Goal: Task Accomplishment & Management: Use online tool/utility

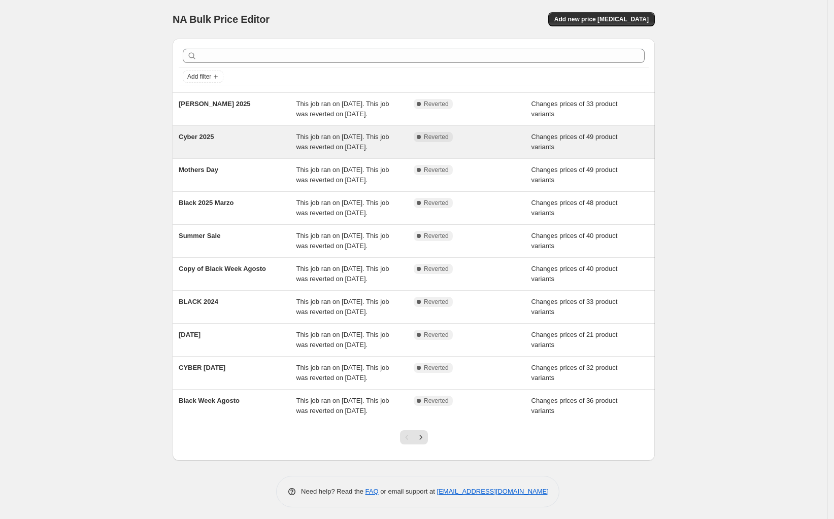
click at [232, 152] on div "Cyber 2025" at bounding box center [238, 142] width 118 height 20
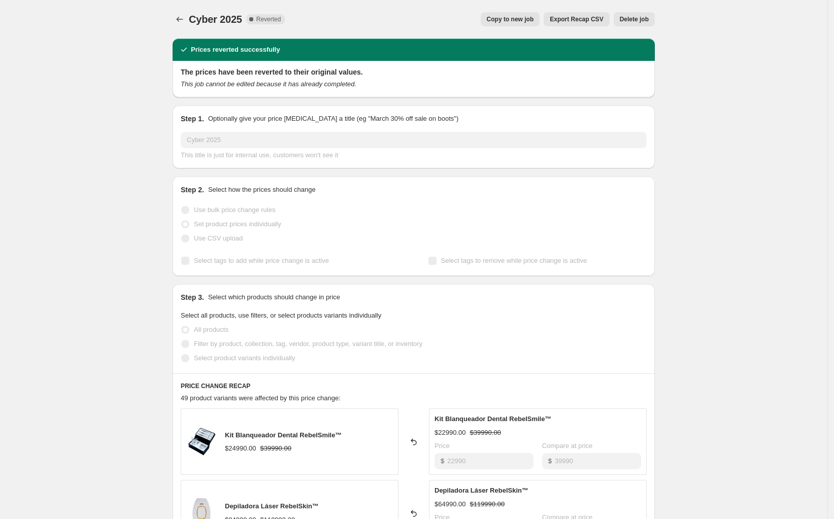
click at [524, 23] on button "Copy to new job" at bounding box center [510, 19] width 59 height 14
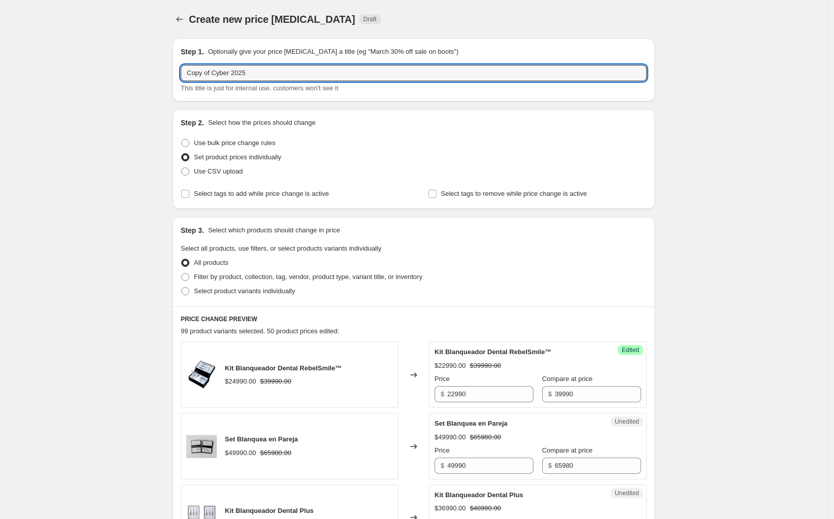
drag, startPoint x: 214, startPoint y: 74, endPoint x: 70, endPoint y: 84, distance: 144.5
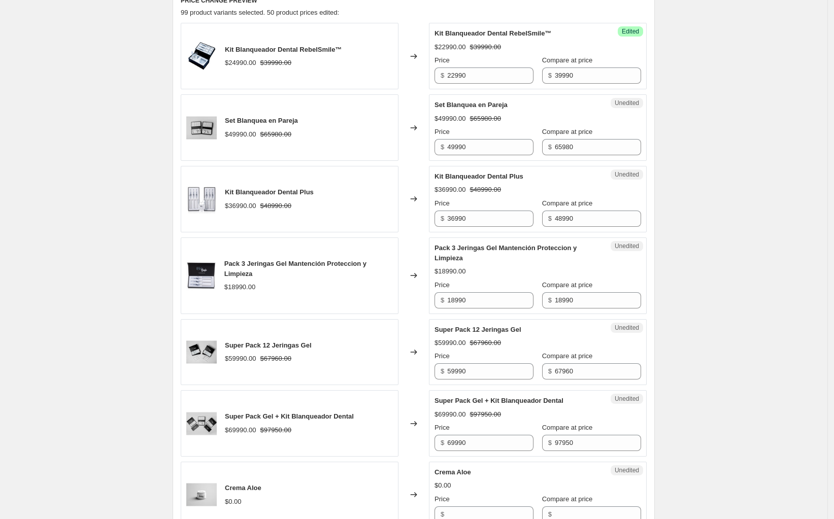
scroll to position [317, 0]
type input "Cyber-2 2025"
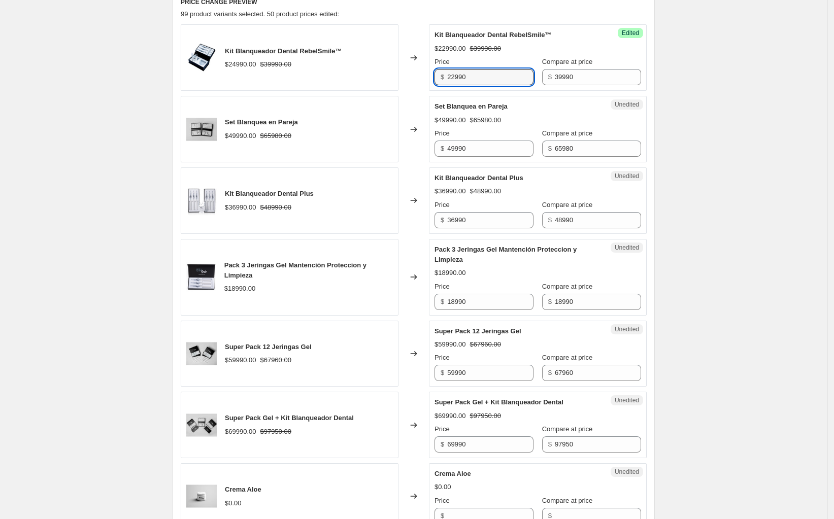
drag, startPoint x: 490, startPoint y: 80, endPoint x: 287, endPoint y: 84, distance: 203.1
click at [287, 84] on div "Kit Blanqueador Dental RebelSmile™ $24990.00 $39990.00 Changed to Success Edite…" at bounding box center [414, 57] width 466 height 66
click at [334, 75] on div "Kit Blanqueador Dental RebelSmile™ $24990.00 $39990.00" at bounding box center [290, 57] width 218 height 66
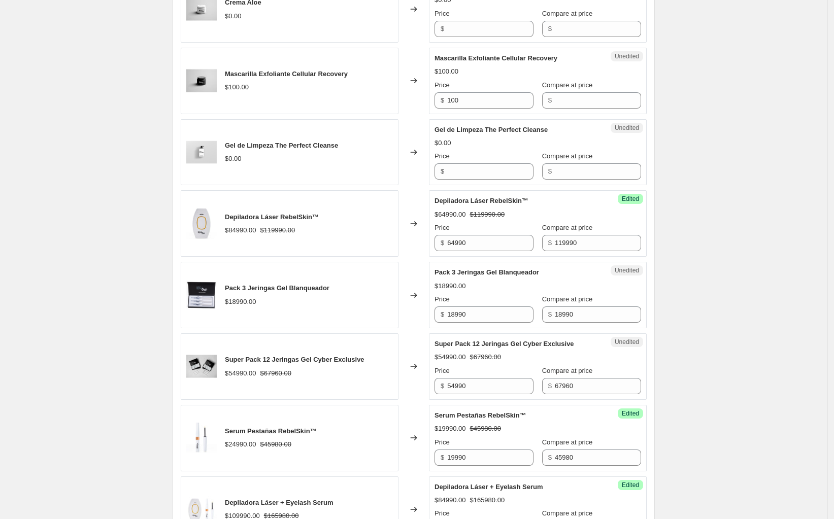
scroll to position [825, 0]
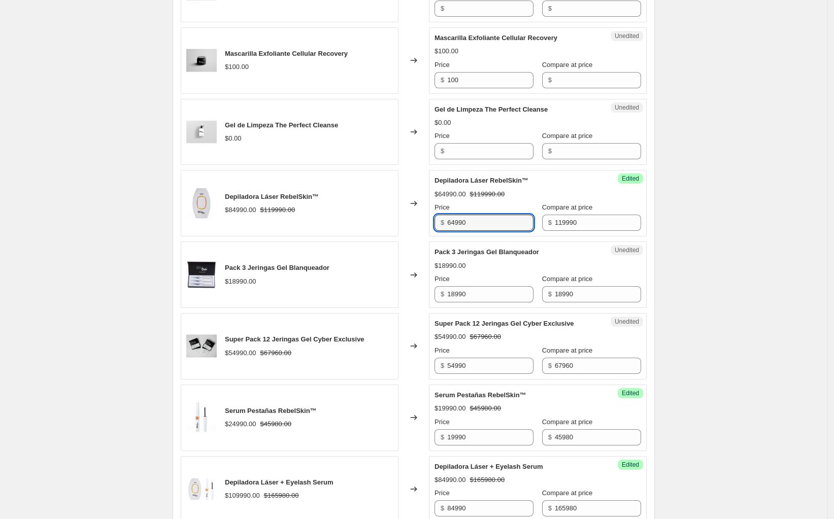
drag, startPoint x: 456, startPoint y: 222, endPoint x: 316, endPoint y: 218, distance: 140.1
click at [316, 217] on div "Depiladora Láser RebelSkin™ $84990.00 $119990.00 Changed to Success Edited Depi…" at bounding box center [414, 203] width 466 height 66
click at [319, 231] on div "Depiladora Láser RebelSkin™ $84990.00 $119990.00" at bounding box center [290, 203] width 218 height 66
drag, startPoint x: 499, startPoint y: 225, endPoint x: 343, endPoint y: 222, distance: 155.9
click at [343, 222] on div "Depiladora Láser RebelSkin™ $84990.00 $119990.00 Changed to Success Edited Depi…" at bounding box center [414, 203] width 466 height 66
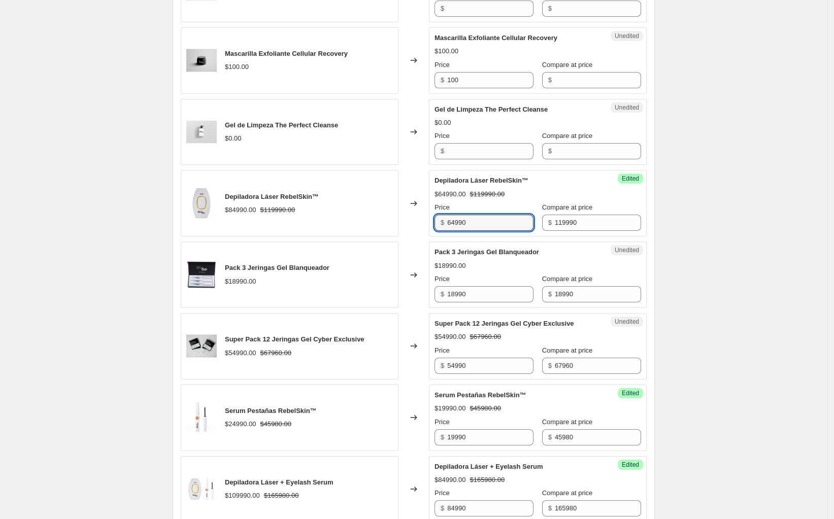
click at [407, 226] on div "Changed to" at bounding box center [413, 203] width 30 height 66
drag, startPoint x: 496, startPoint y: 223, endPoint x: 351, endPoint y: 222, distance: 145.2
click at [351, 222] on div "Depiladora Láser RebelSkin™ $84990.00 $119990.00 Changed to Success Edited Depi…" at bounding box center [414, 203] width 466 height 66
type input "59990"
click at [495, 281] on div "Price" at bounding box center [483, 279] width 99 height 10
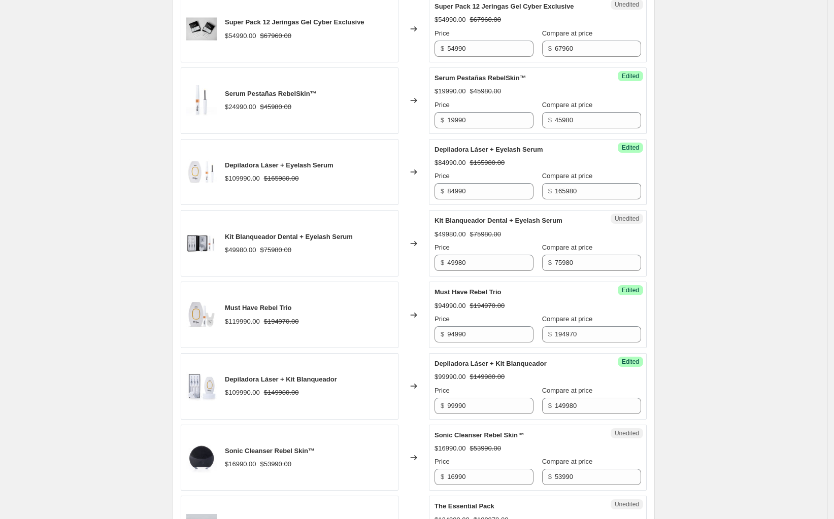
scroll to position [1205, 0]
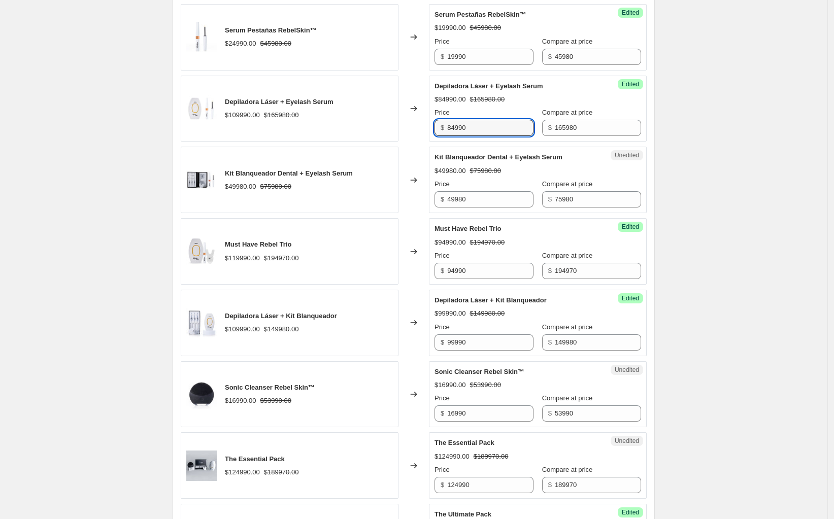
drag, startPoint x: 475, startPoint y: 131, endPoint x: 412, endPoint y: 139, distance: 63.4
click at [412, 139] on div "Depiladora Láser + Eyelash Serum $109990.00 $165980.00 Changed to Success Edite…" at bounding box center [414, 109] width 466 height 66
type input "72990"
click at [398, 231] on div "Must Have Rebel Trio $119990.00 $194970.00" at bounding box center [290, 251] width 218 height 66
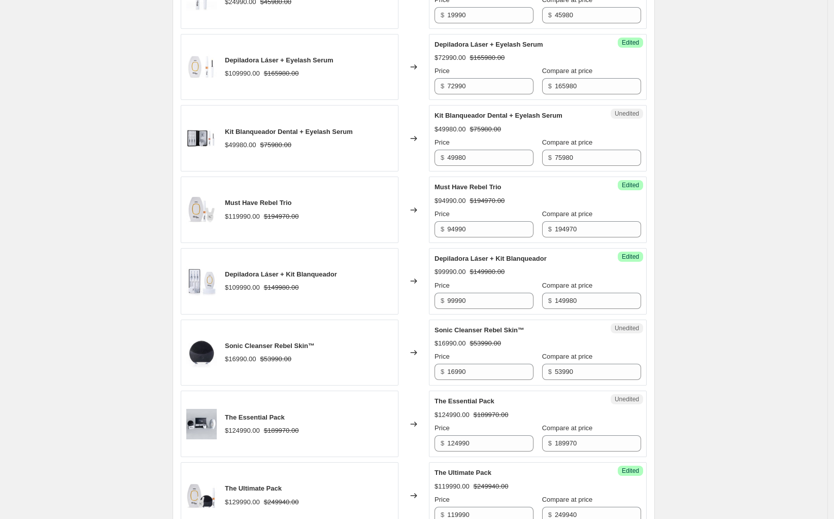
scroll to position [1269, 0]
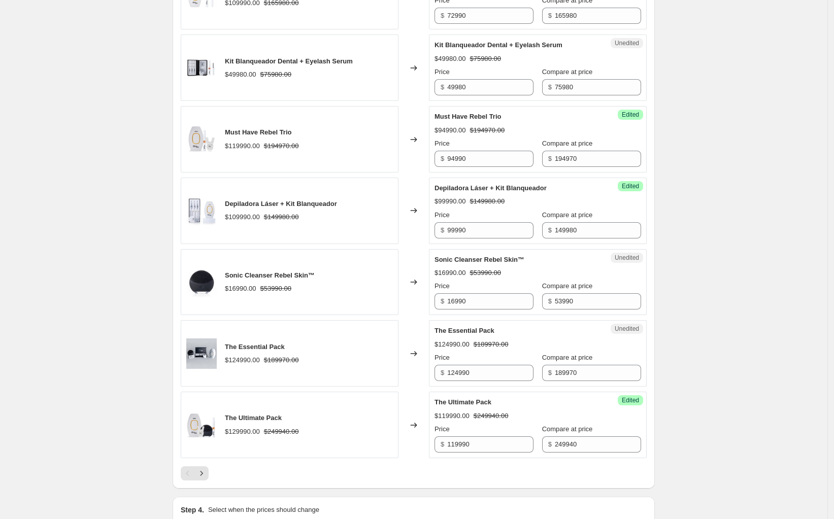
scroll to position [1332, 0]
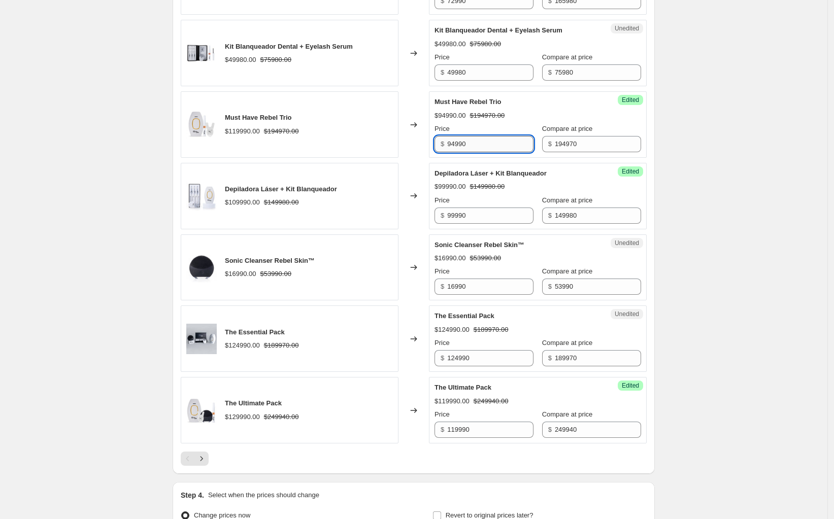
click at [450, 148] on input "94990" at bounding box center [490, 144] width 86 height 16
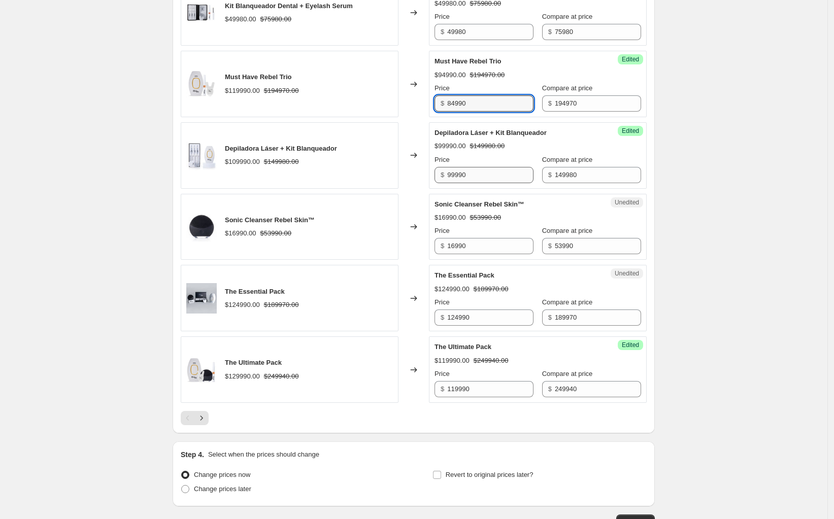
scroll to position [1396, 0]
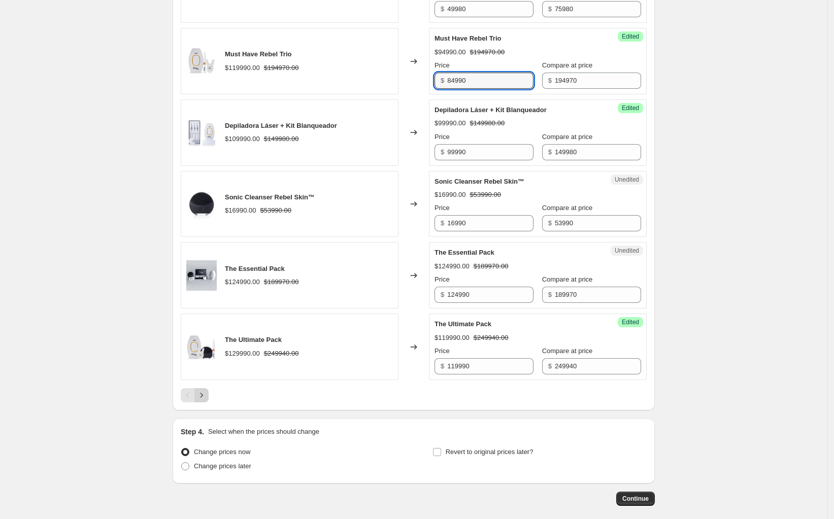
type input "84990"
click at [209, 401] on button "Next" at bounding box center [201, 395] width 14 height 14
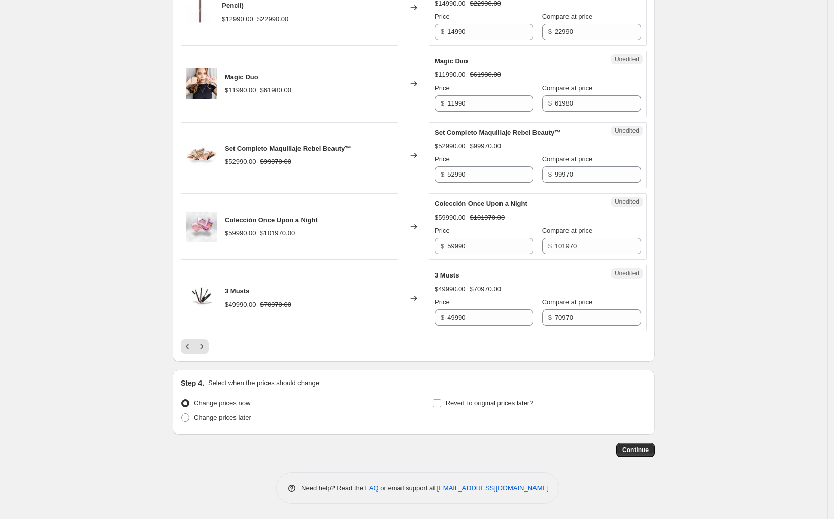
scroll to position [1459, 0]
click at [206, 346] on icon "Next" at bounding box center [201, 347] width 10 height 10
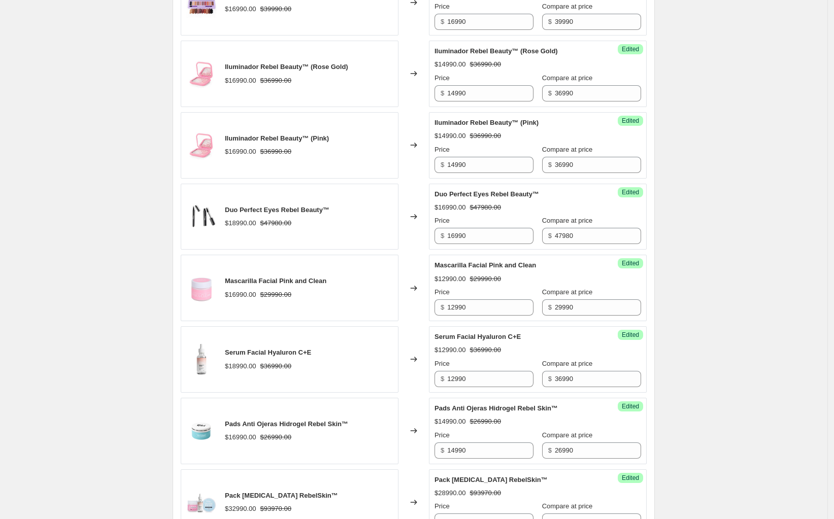
scroll to position [508, 0]
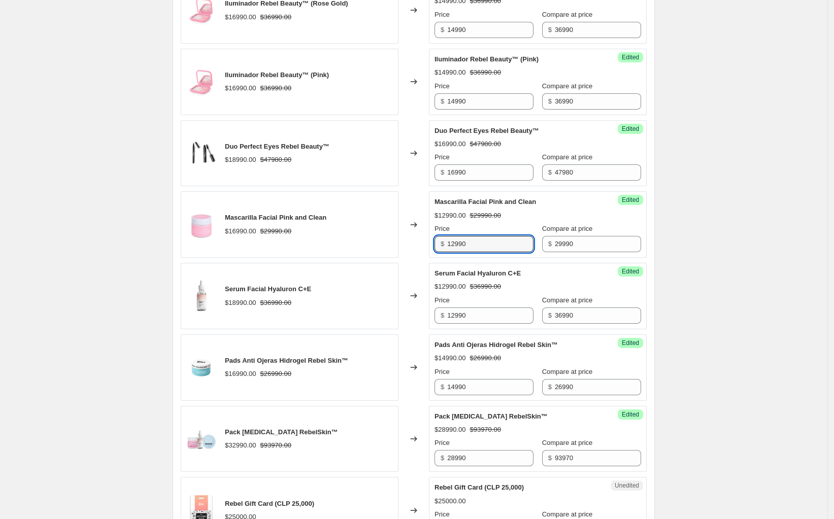
drag, startPoint x: 480, startPoint y: 246, endPoint x: 381, endPoint y: 246, distance: 98.5
click at [381, 246] on div "Mascarilla Facial Pink and Clean $16990.00 $29990.00 Changed to Success Edited …" at bounding box center [414, 224] width 466 height 66
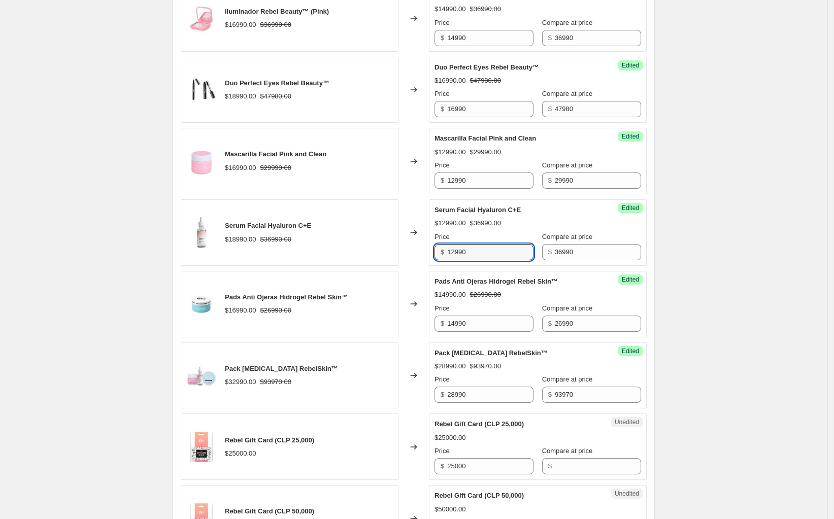
drag, startPoint x: 402, startPoint y: 250, endPoint x: 319, endPoint y: 253, distance: 83.3
click at [319, 253] on div "Serum Facial Hyaluron C+E $18990.00 $36990.00 Changed to Success Edited Serum F…" at bounding box center [414, 232] width 466 height 66
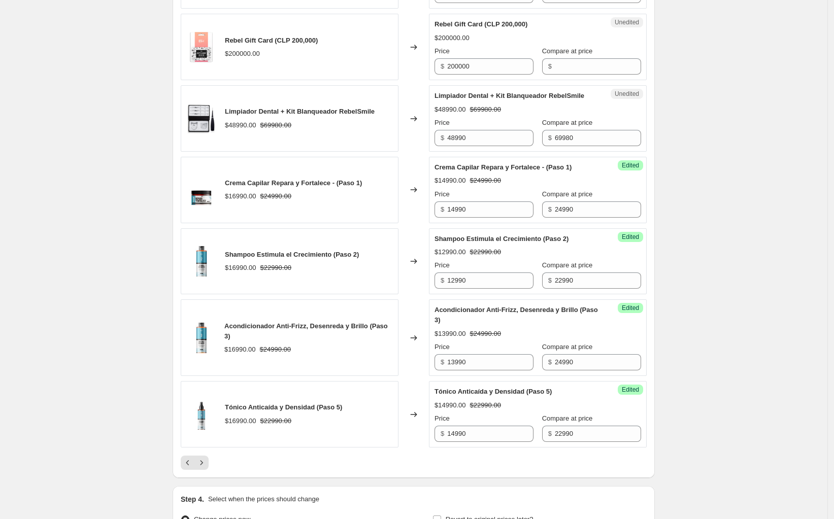
scroll to position [1332, 0]
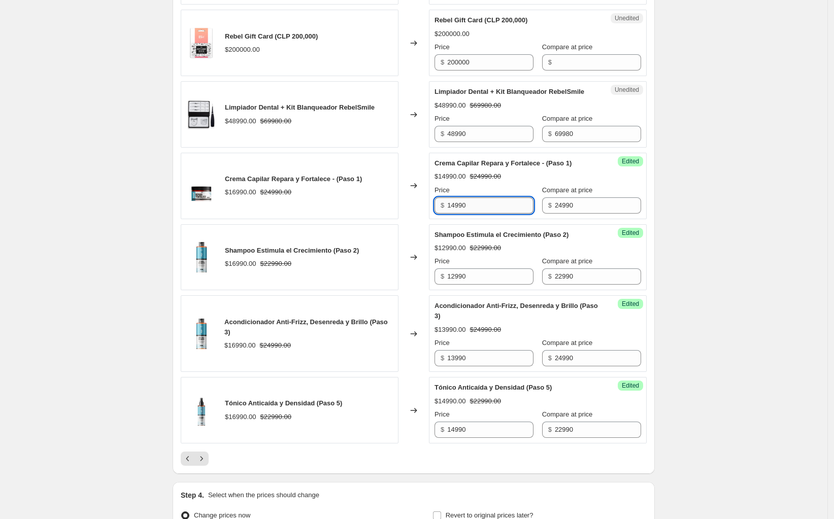
click at [456, 209] on input "14990" at bounding box center [490, 205] width 86 height 16
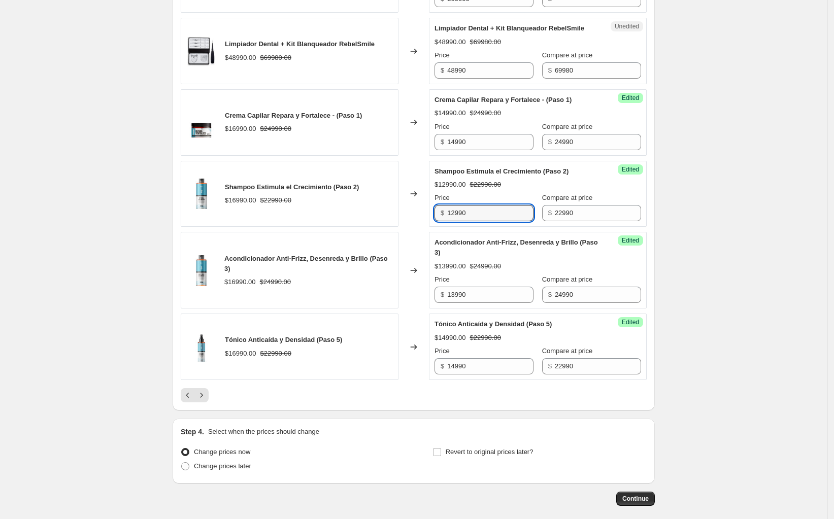
drag, startPoint x: 495, startPoint y: 215, endPoint x: 348, endPoint y: 226, distance: 148.1
click at [348, 226] on div "Shampoo Estimula el Crecimiento (Paso 2) $16990.00 $22990.00 Changed to Success…" at bounding box center [414, 194] width 466 height 66
click at [204, 400] on icon "Next" at bounding box center [201, 395] width 10 height 10
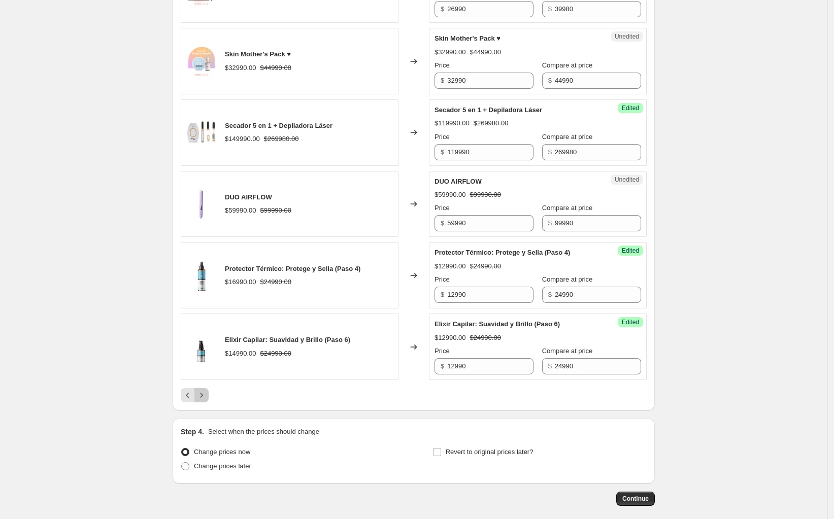
click at [206, 390] on icon "Next" at bounding box center [201, 395] width 10 height 10
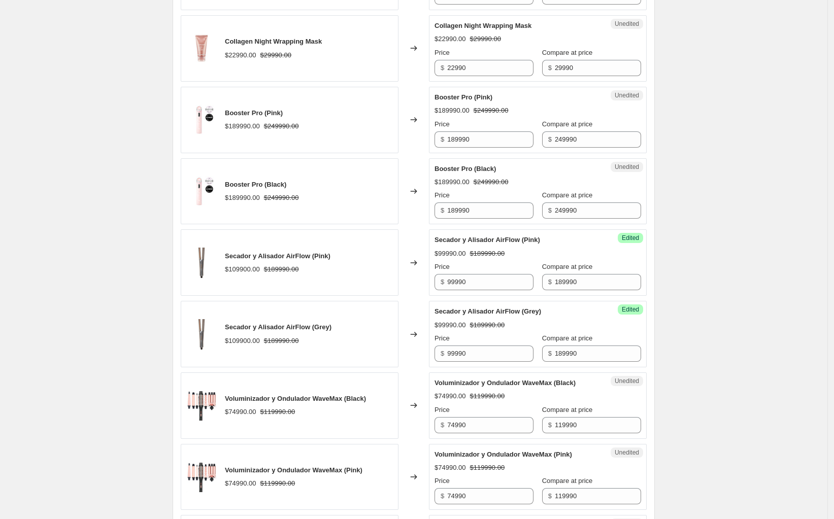
scroll to position [1113, 0]
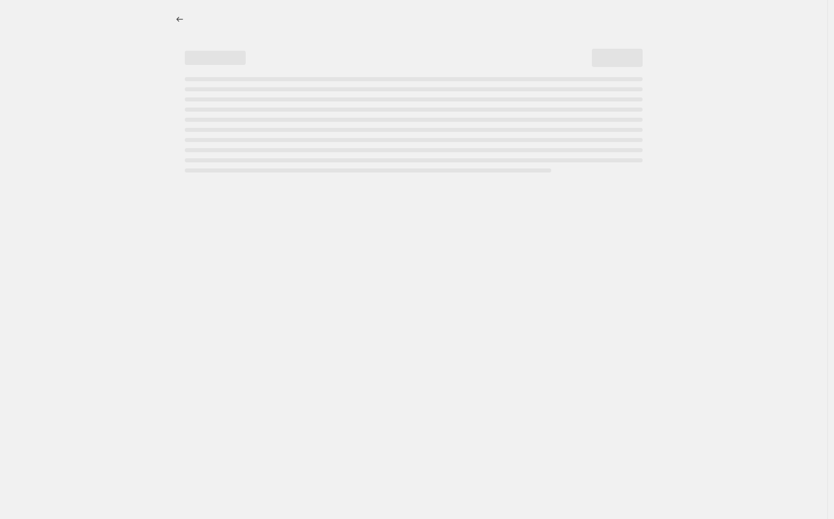
select select "percentage"
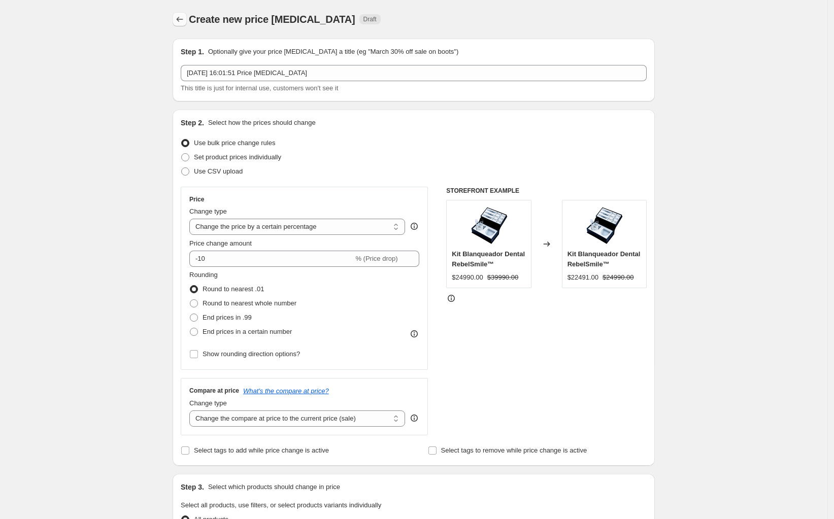
click at [183, 16] on icon "Price change jobs" at bounding box center [180, 19] width 10 height 10
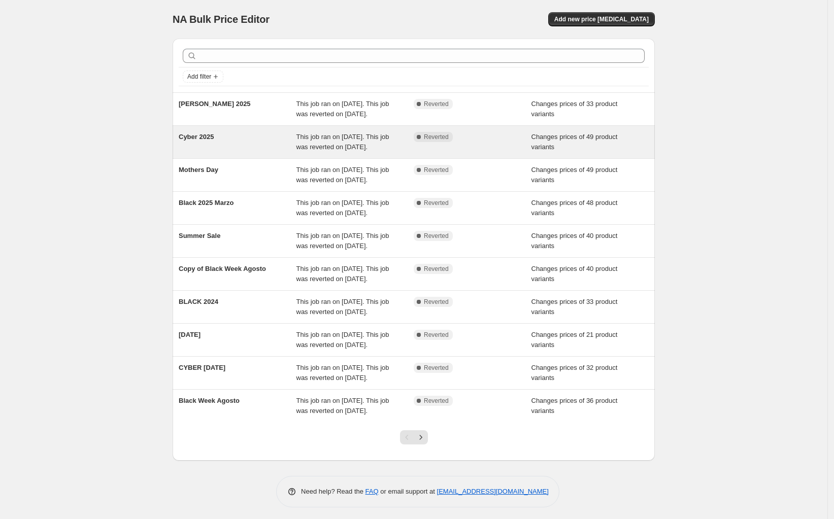
click at [212, 141] on span "Cyber 2025" at bounding box center [196, 137] width 35 height 8
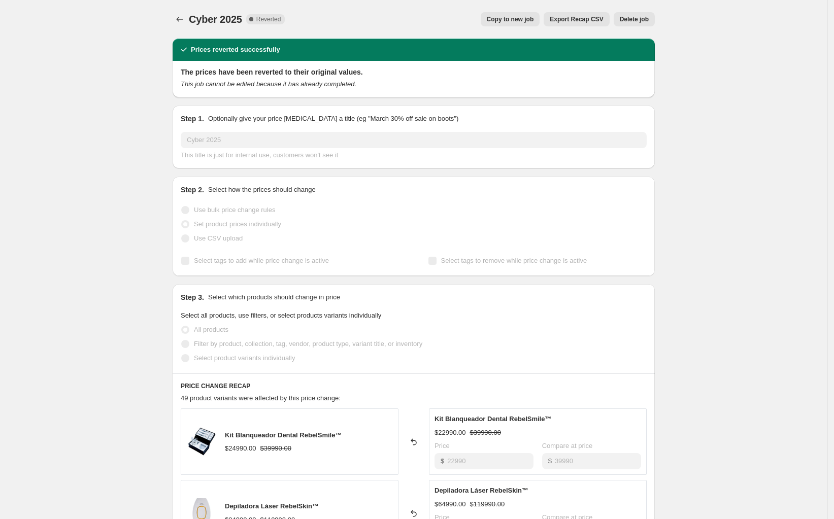
click at [526, 21] on span "Copy to new job" at bounding box center [510, 19] width 47 height 8
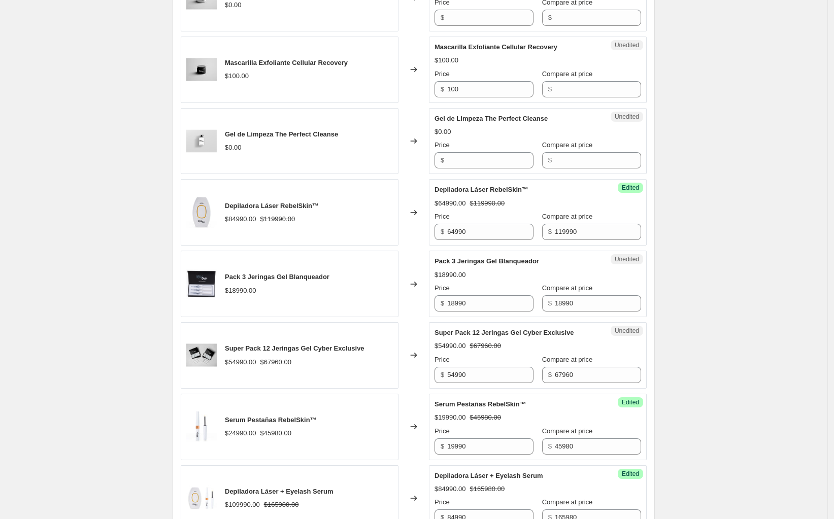
scroll to position [815, 0]
drag, startPoint x: 481, startPoint y: 231, endPoint x: 311, endPoint y: 232, distance: 169.5
click at [313, 231] on div "Depiladora Láser RebelSkin™ $84990.00 $119990.00 Changed to Success Edited Depi…" at bounding box center [414, 213] width 466 height 66
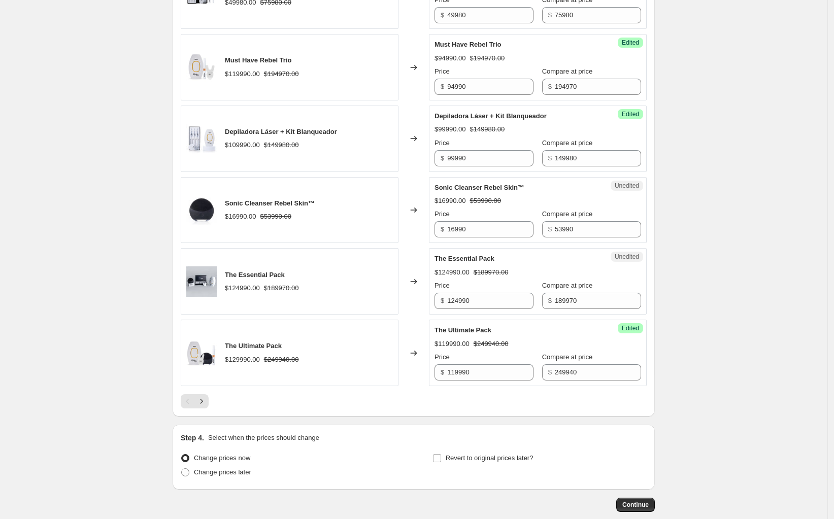
scroll to position [1449, 0]
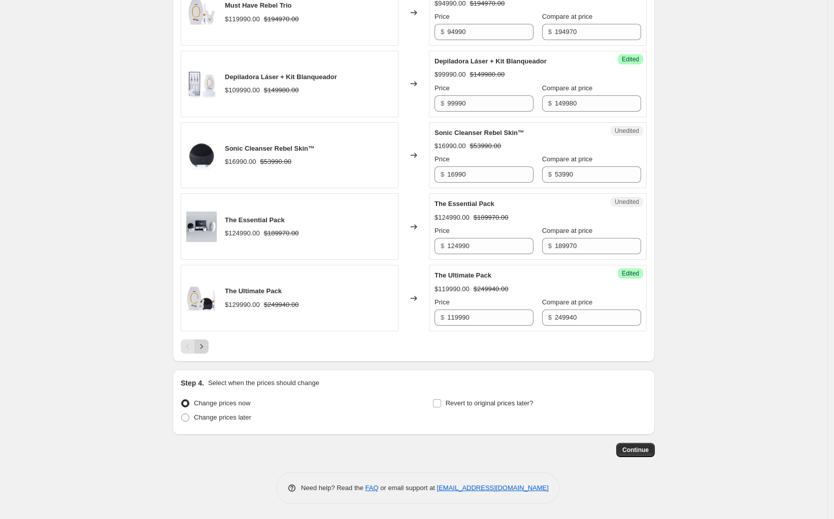
type input "59990"
click at [204, 350] on icon "Next" at bounding box center [201, 347] width 10 height 10
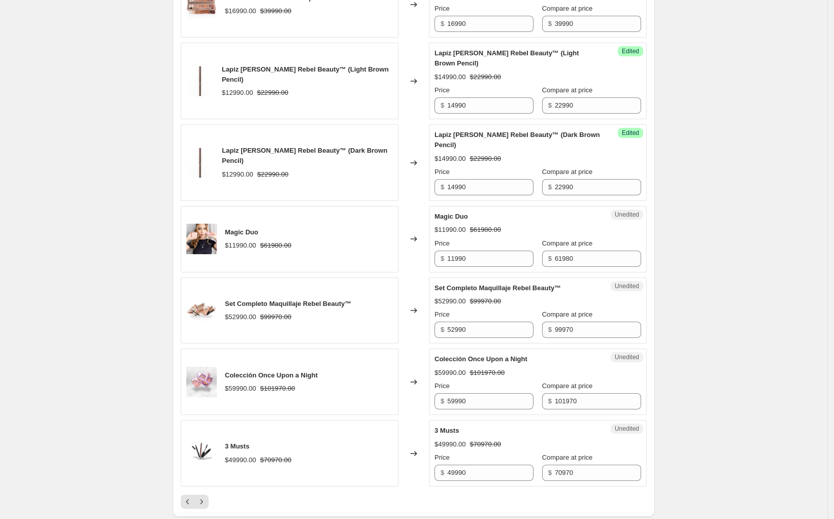
scroll to position [1322, 0]
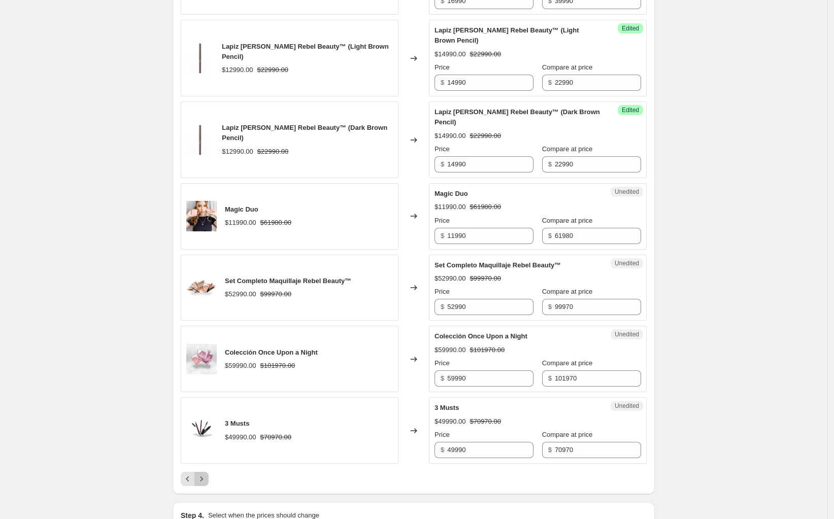
click at [203, 481] on icon "Next" at bounding box center [201, 479] width 3 height 5
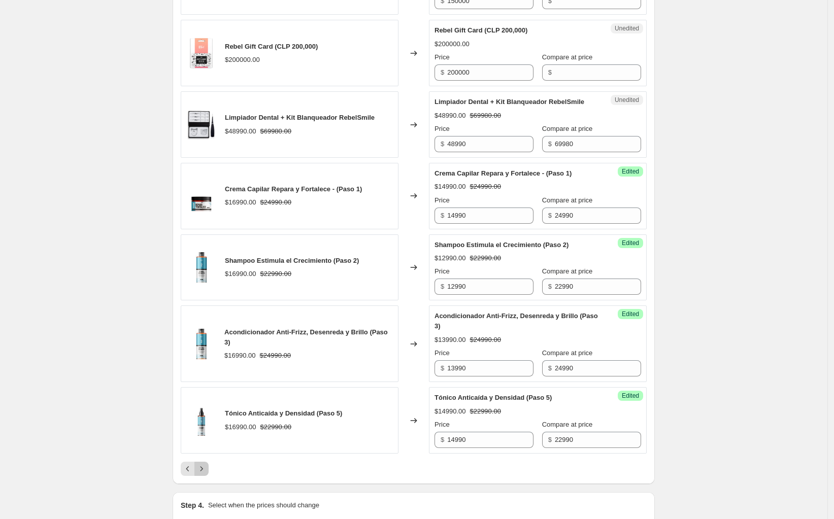
click at [207, 474] on icon "Next" at bounding box center [201, 469] width 10 height 10
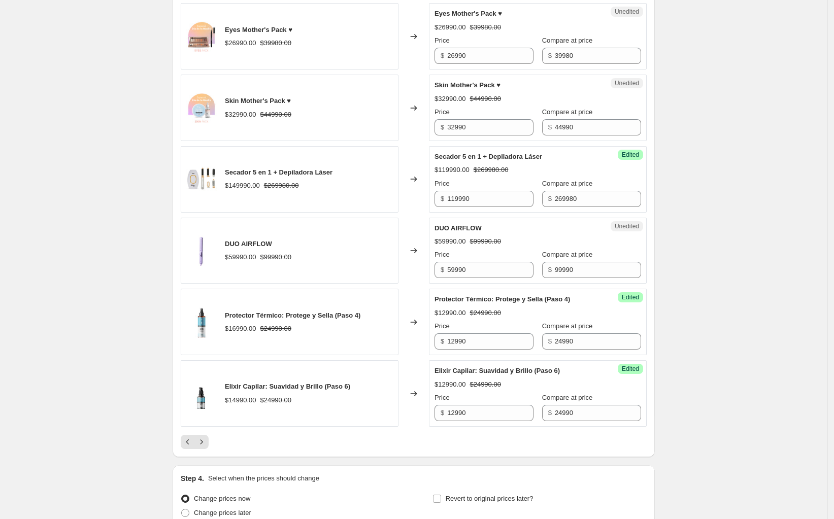
scroll to position [1439, 0]
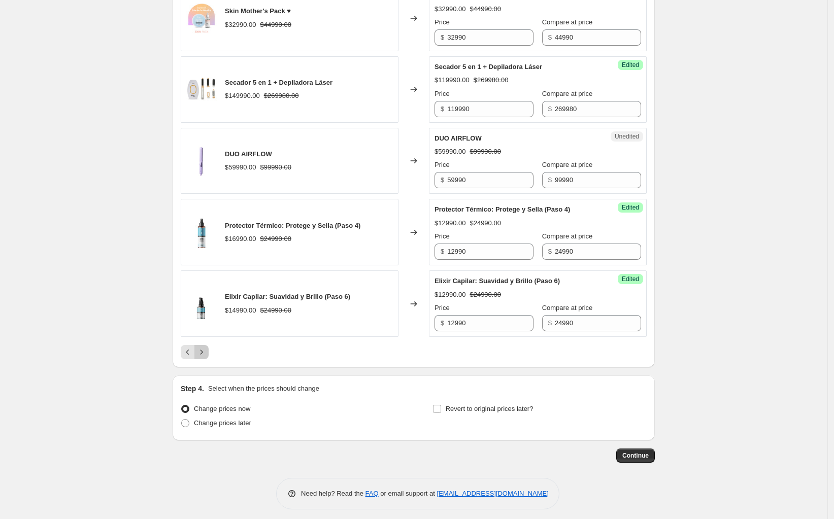
click at [206, 353] on button "Next" at bounding box center [201, 352] width 14 height 14
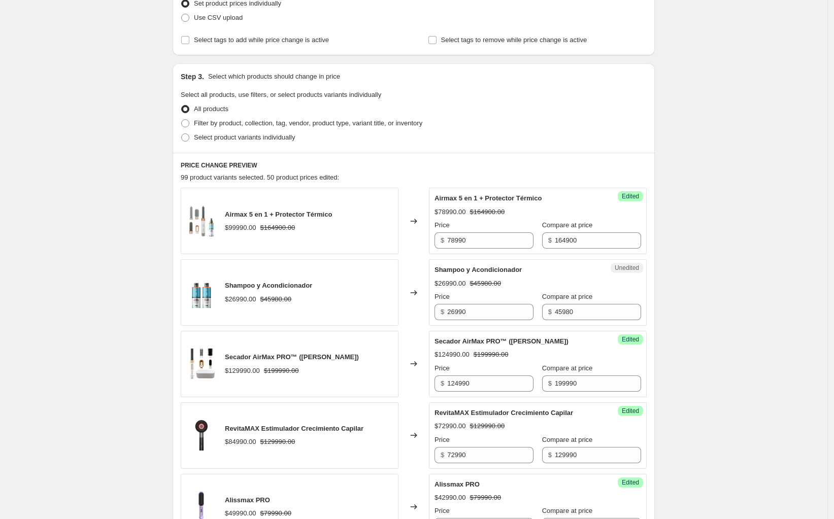
scroll to position [161, 0]
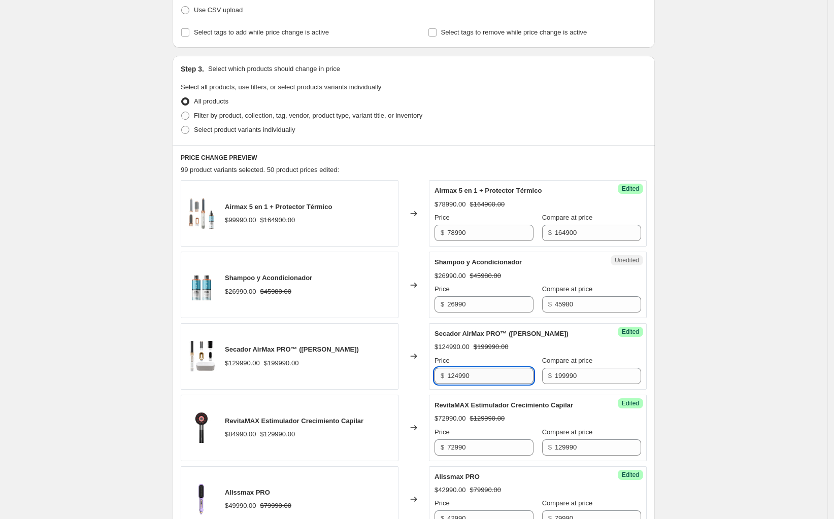
click at [455, 377] on input "124990" at bounding box center [490, 376] width 86 height 16
drag, startPoint x: 461, startPoint y: 375, endPoint x: 454, endPoint y: 376, distance: 6.8
click at [454, 376] on input "124990" at bounding box center [490, 376] width 86 height 16
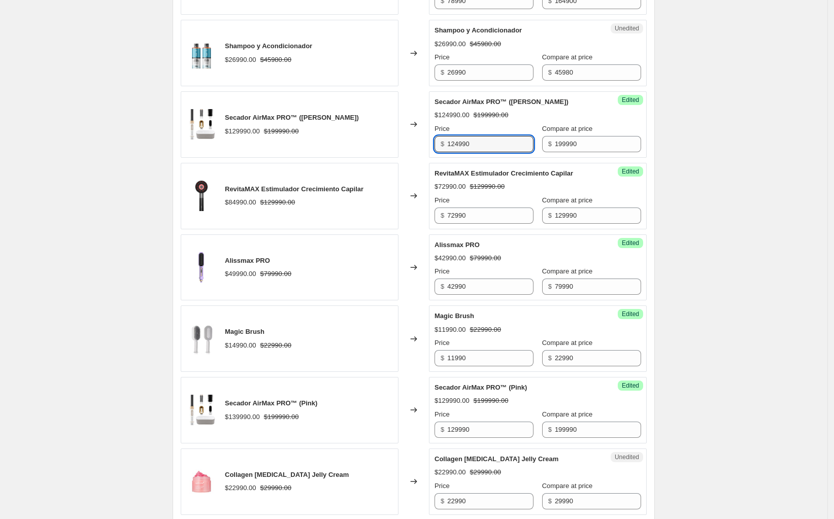
scroll to position [415, 0]
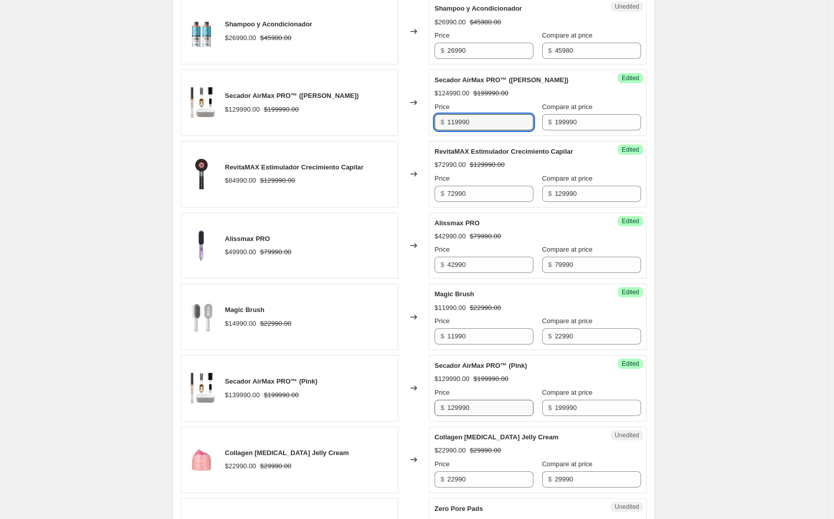
type input "119990"
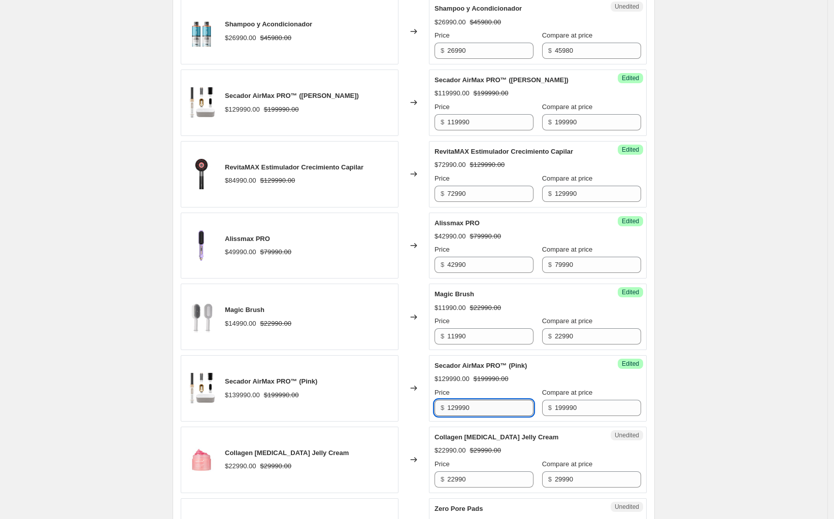
click at [456, 409] on input "129990" at bounding box center [490, 408] width 86 height 16
click at [455, 410] on input "129990" at bounding box center [490, 408] width 86 height 16
click at [456, 410] on input "129990" at bounding box center [490, 408] width 86 height 16
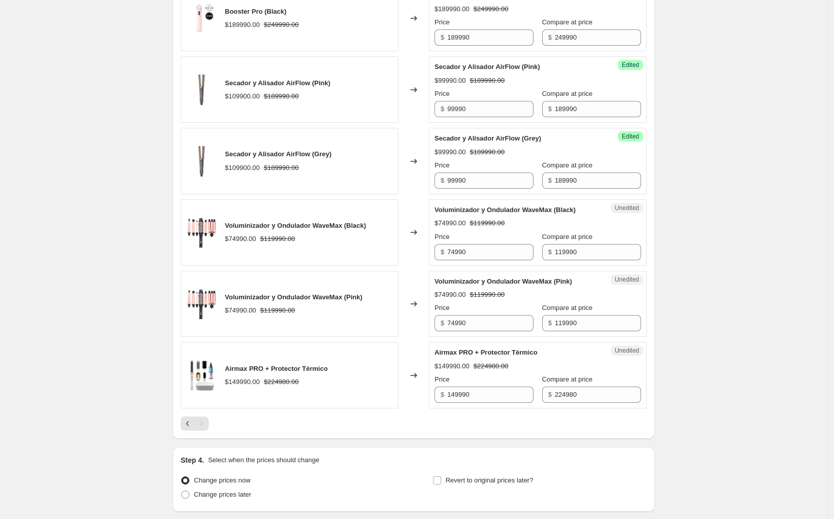
scroll to position [1303, 0]
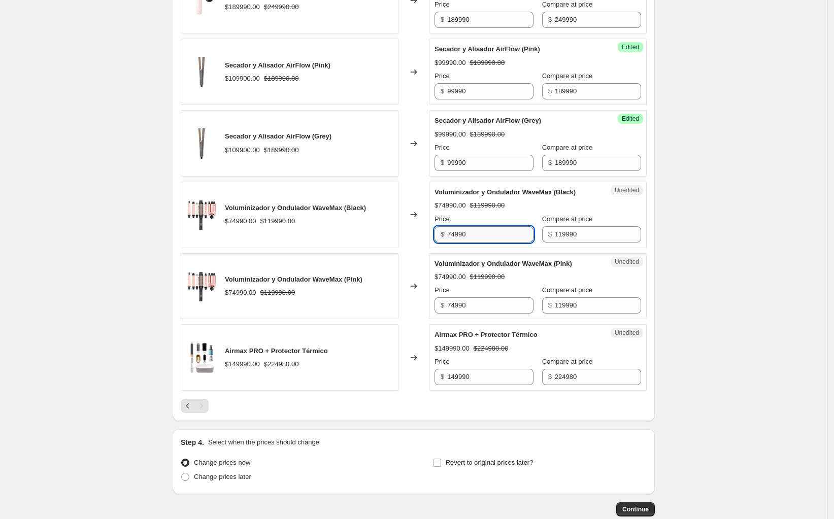
click at [454, 239] on input "74990" at bounding box center [490, 234] width 86 height 16
click at [451, 239] on input "74990" at bounding box center [490, 234] width 86 height 16
click at [452, 239] on input "74990" at bounding box center [490, 234] width 86 height 16
type input "64990"
click at [450, 308] on input "74990" at bounding box center [490, 305] width 86 height 16
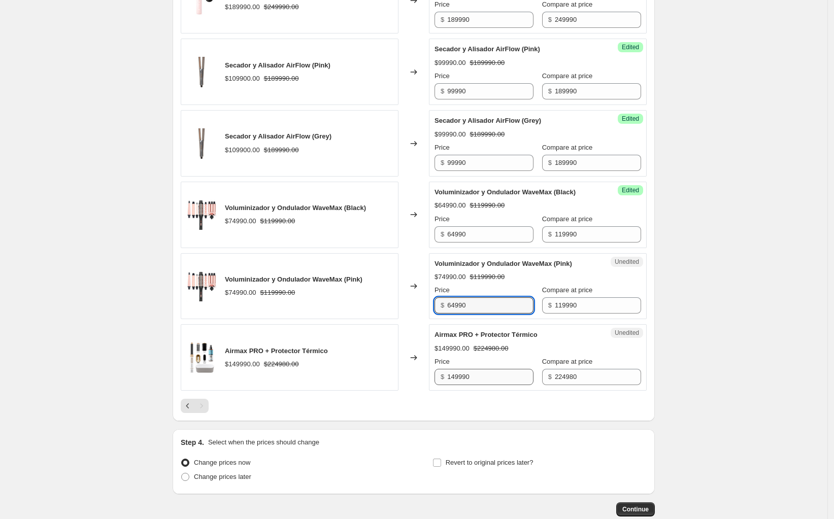
type input "64990"
drag, startPoint x: 456, startPoint y: 382, endPoint x: 493, endPoint y: 372, distance: 38.4
click at [493, 372] on div "Price $ 149990" at bounding box center [483, 371] width 99 height 28
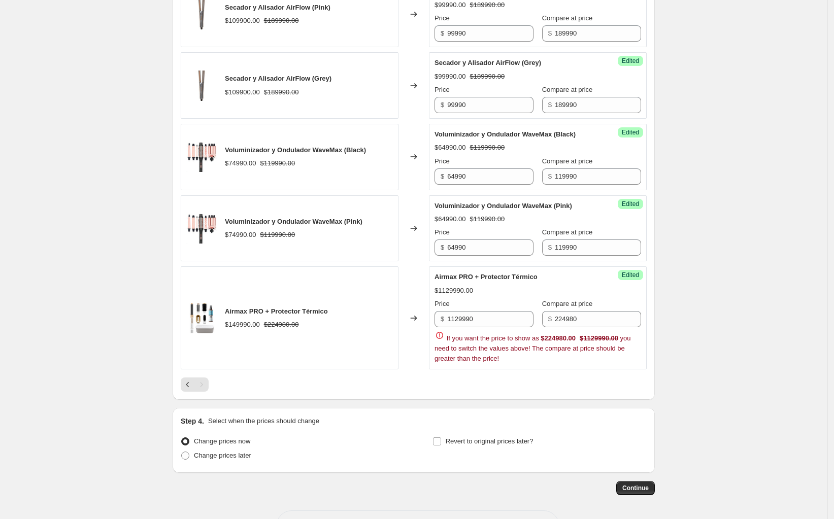
scroll to position [1403, 0]
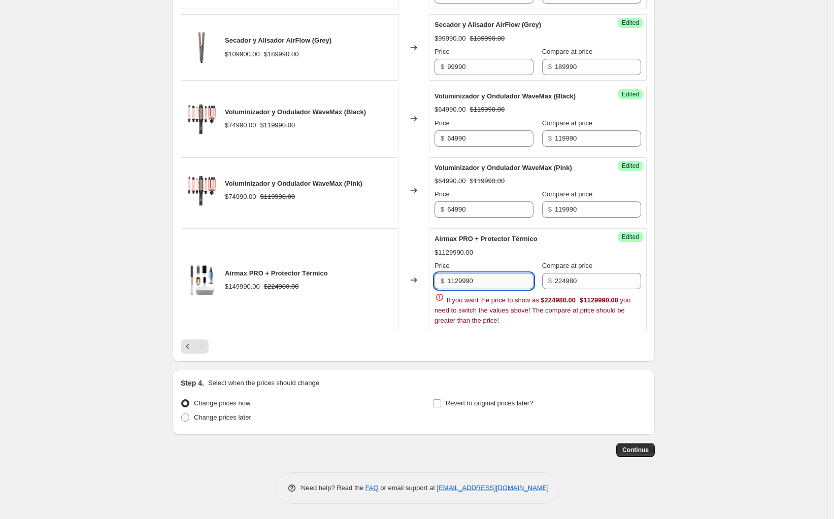
click at [488, 284] on input "1129990" at bounding box center [490, 281] width 86 height 16
type input "129990"
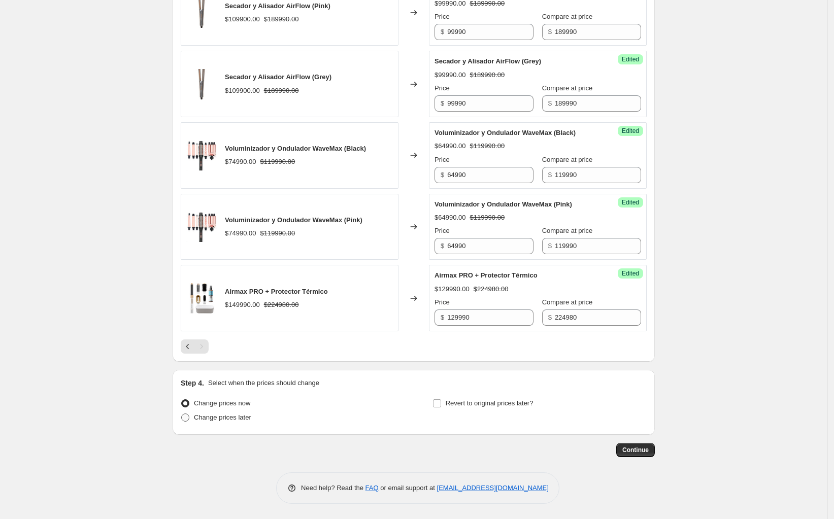
click at [196, 419] on label "Change prices later" at bounding box center [216, 418] width 71 height 14
click at [182, 414] on input "Change prices later" at bounding box center [181, 414] width 1 height 1
radio input "true"
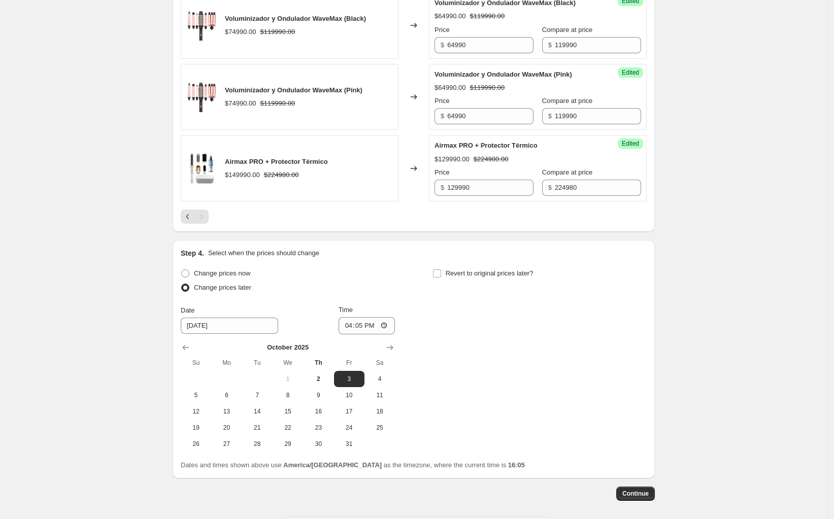
scroll to position [1494, 0]
click at [382, 382] on span "4" at bounding box center [379, 378] width 22 height 8
type input "10/4/2025"
click at [362, 329] on input "16:05" at bounding box center [367, 324] width 57 height 17
click at [393, 327] on input "16:05" at bounding box center [367, 324] width 57 height 17
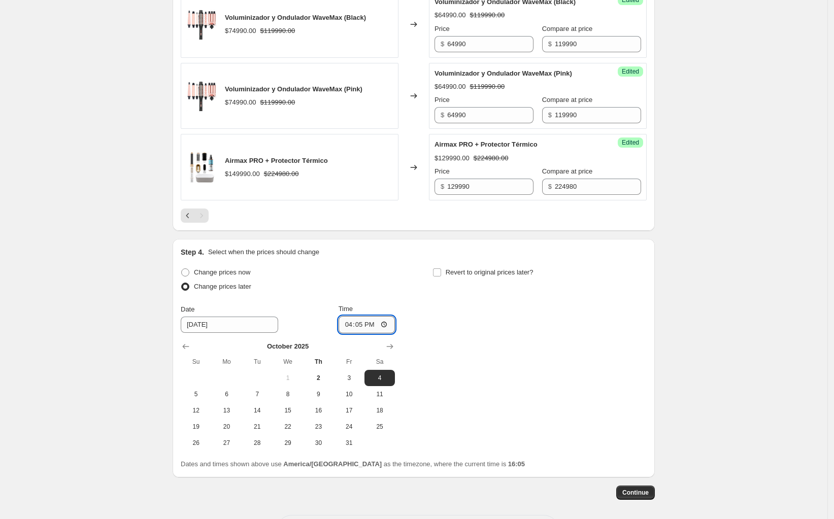
click at [385, 330] on input "16:05" at bounding box center [367, 324] width 57 height 17
type input "20:01"
click at [494, 398] on div "Change prices now Change prices later Date 10/4/2025 Time 20:01 October 2025 Su…" at bounding box center [414, 358] width 466 height 186
click at [438, 268] on div "Step 4. Select when the prices should change Change prices now Change prices la…" at bounding box center [414, 358] width 466 height 222
click at [437, 276] on input "Revert to original prices later?" at bounding box center [437, 272] width 8 height 8
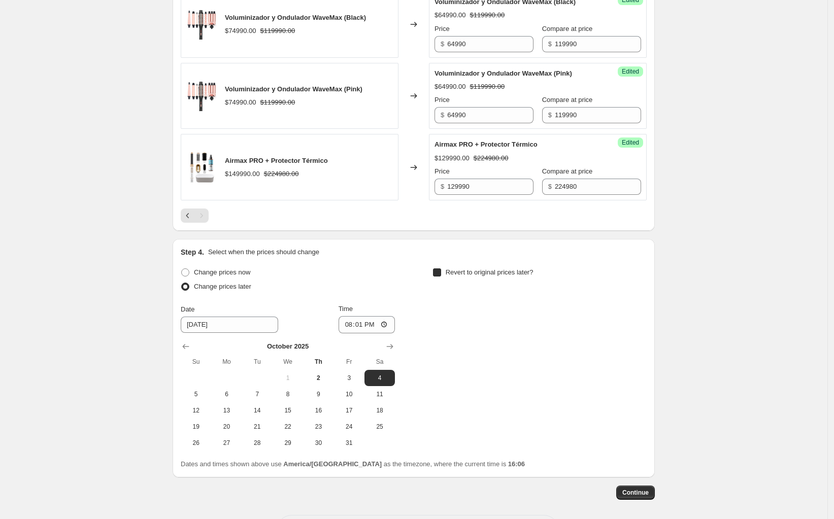
checkbox input "true"
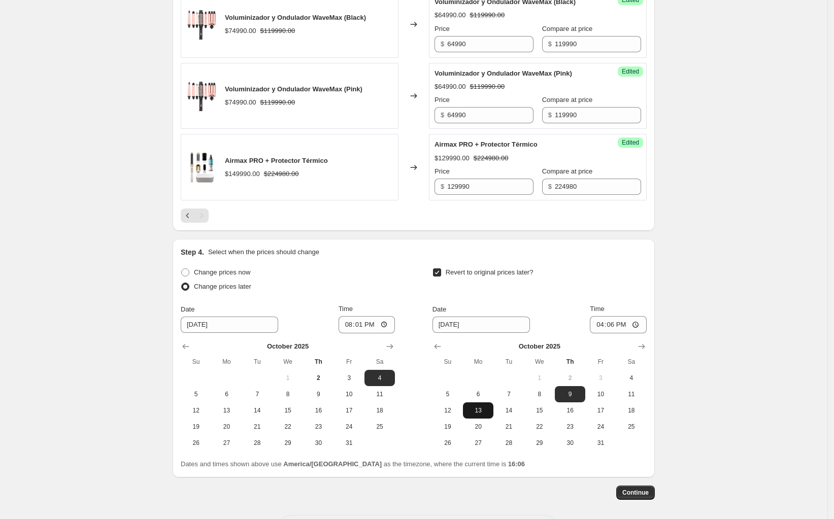
click at [469, 415] on button "13" at bounding box center [478, 410] width 30 height 16
type input "10/13/2025"
click at [621, 324] on input "16:06" at bounding box center [618, 324] width 57 height 17
click at [449, 331] on input "10/13/2025" at bounding box center [480, 325] width 97 height 16
click at [478, 331] on input "10/13/2025" at bounding box center [480, 325] width 97 height 16
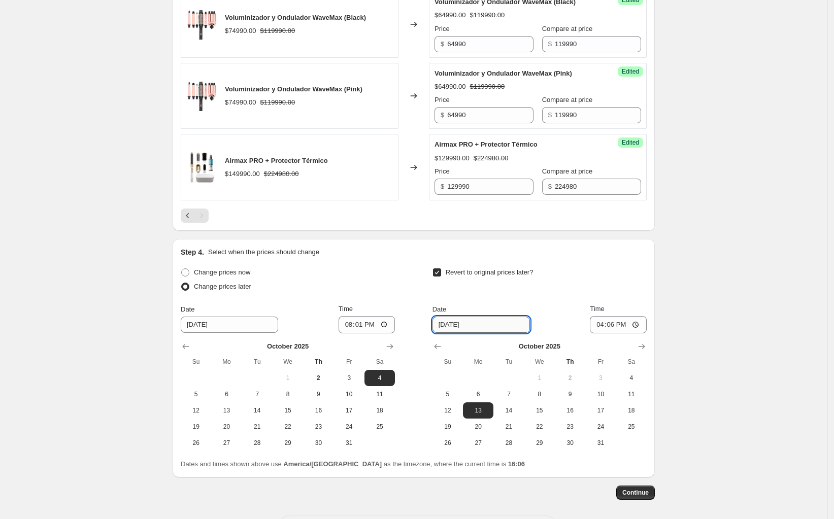
click at [478, 331] on input "10/13/2025" at bounding box center [480, 325] width 97 height 16
click at [618, 322] on input "16:06" at bounding box center [618, 324] width 57 height 17
click at [466, 326] on input "10/13/2025" at bounding box center [480, 325] width 97 height 16
click at [467, 326] on input "10/13/2025" at bounding box center [480, 325] width 97 height 16
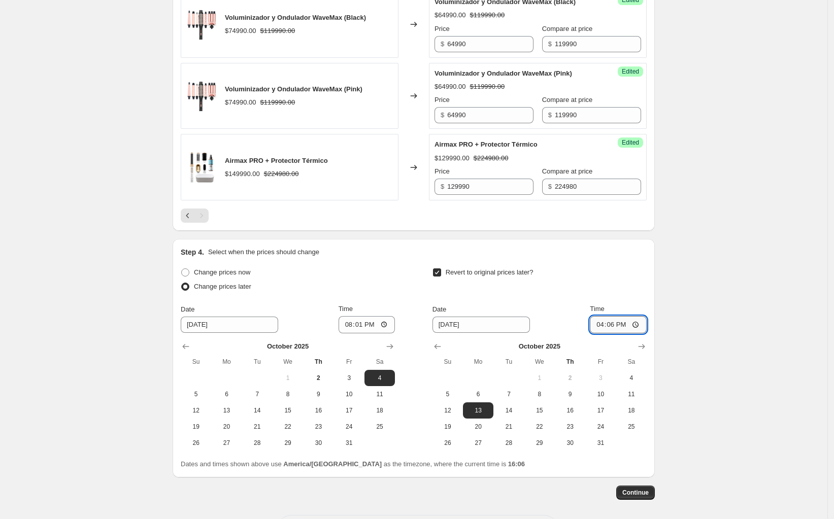
click at [638, 327] on input "16:06" at bounding box center [618, 324] width 57 height 17
type input "08:06"
click at [643, 490] on button "Continue" at bounding box center [635, 493] width 39 height 14
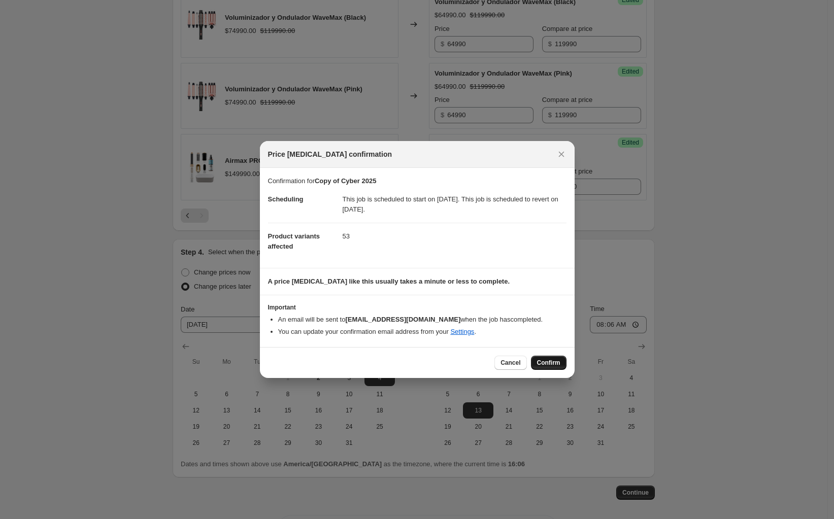
click at [547, 367] on span "Confirm" at bounding box center [548, 363] width 23 height 8
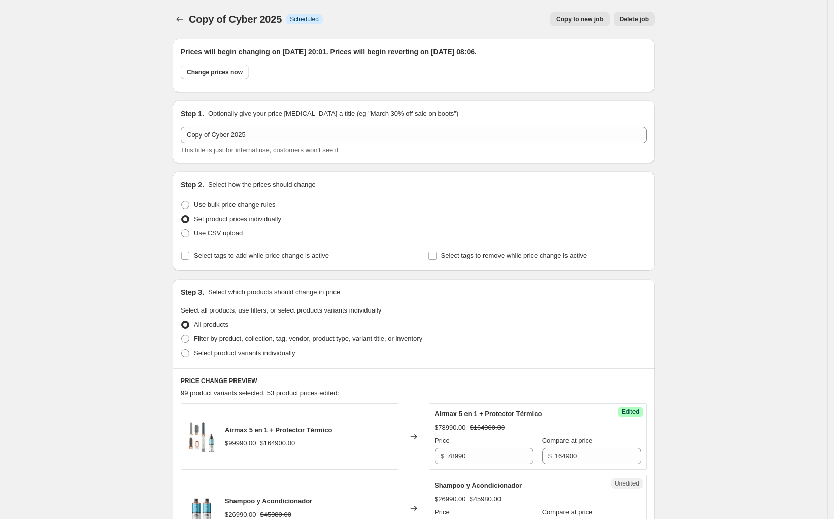
scroll to position [1494, 0]
